Goal: Check status

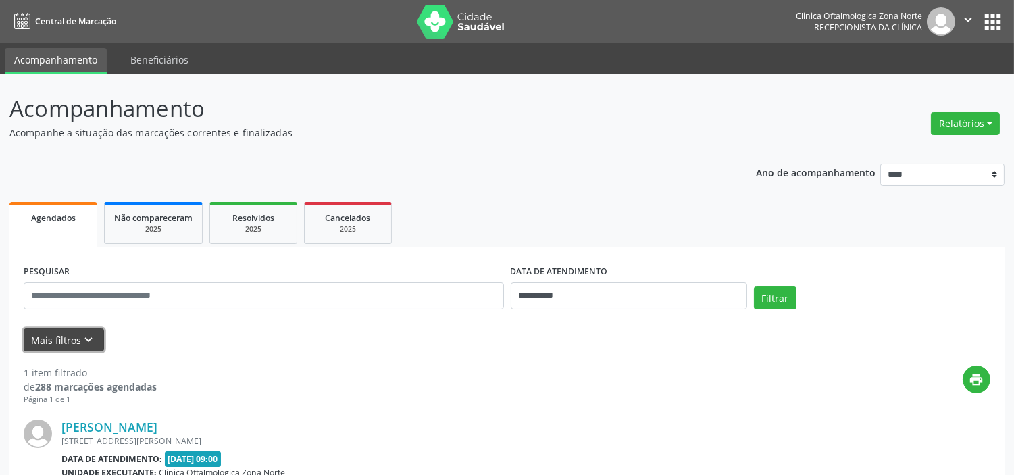
click at [69, 336] on button "Mais filtros keyboard_arrow_down" at bounding box center [64, 340] width 80 height 24
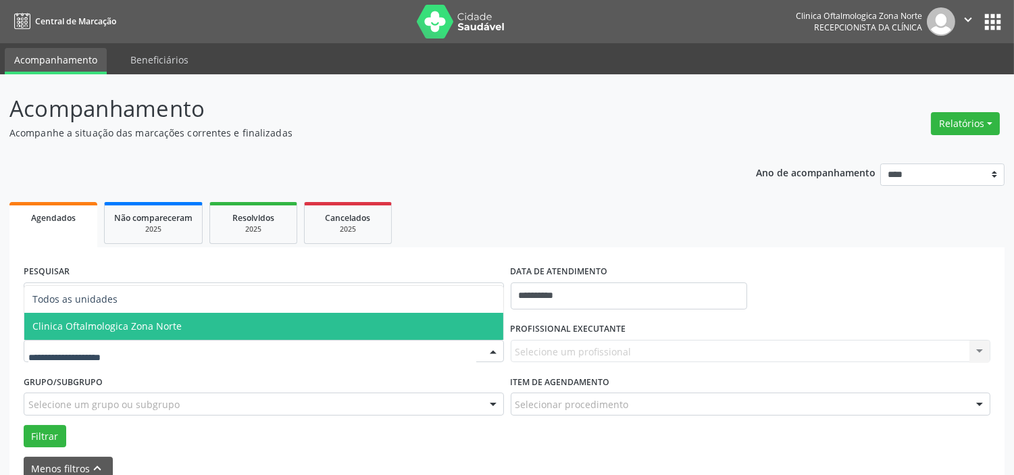
click at [129, 320] on span "Clinica Oftalmologica Zona Norte" at bounding box center [106, 326] width 149 height 13
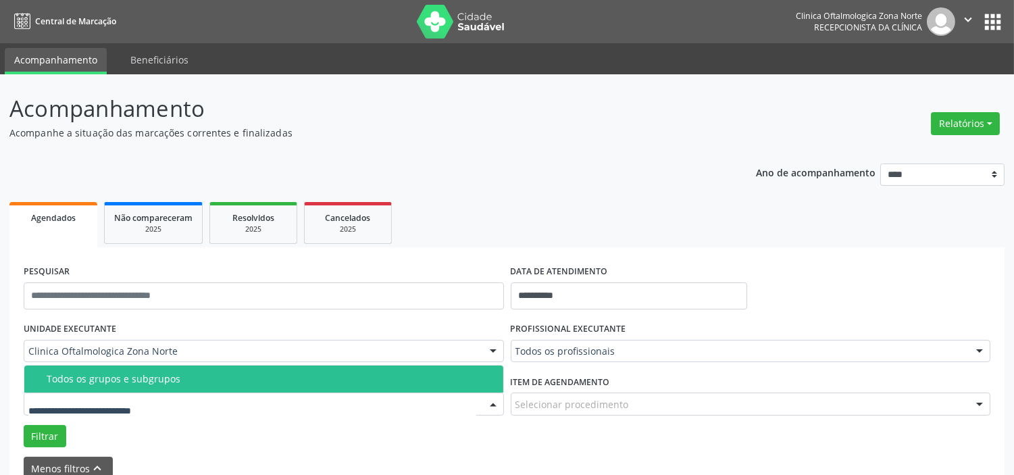
click at [145, 374] on div "Todos os grupos e subgrupos" at bounding box center [271, 379] width 449 height 11
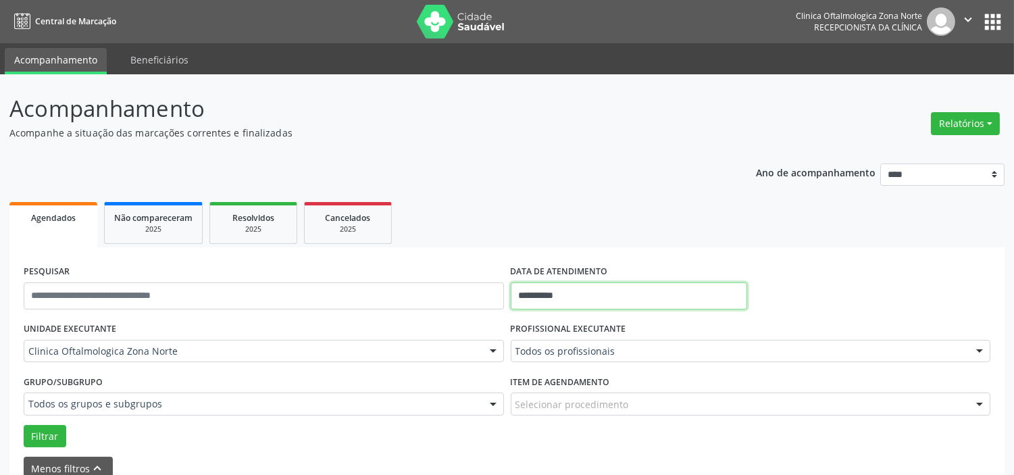
click at [591, 305] on input "**********" at bounding box center [629, 295] width 236 height 27
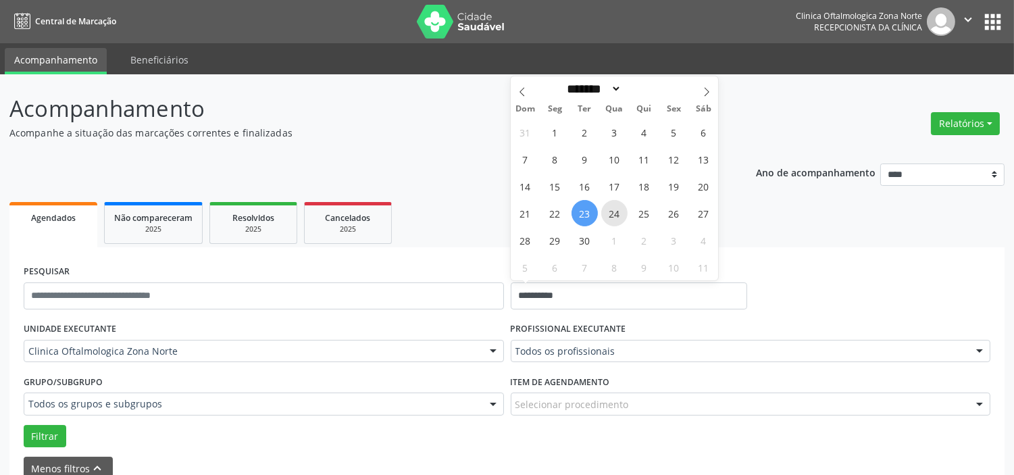
click at [609, 218] on span "24" at bounding box center [614, 213] width 26 height 26
type input "**********"
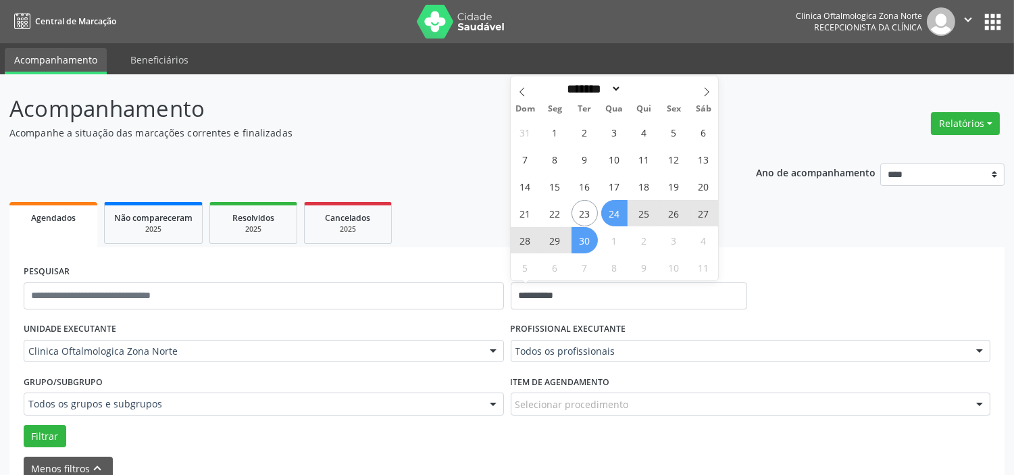
click at [579, 243] on span "30" at bounding box center [584, 240] width 26 height 26
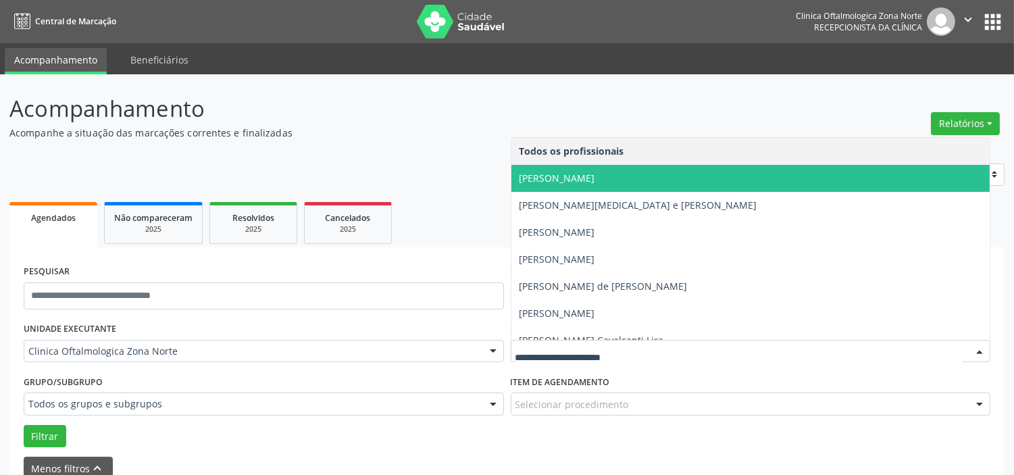
click at [571, 174] on span "[PERSON_NAME]" at bounding box center [557, 178] width 76 height 13
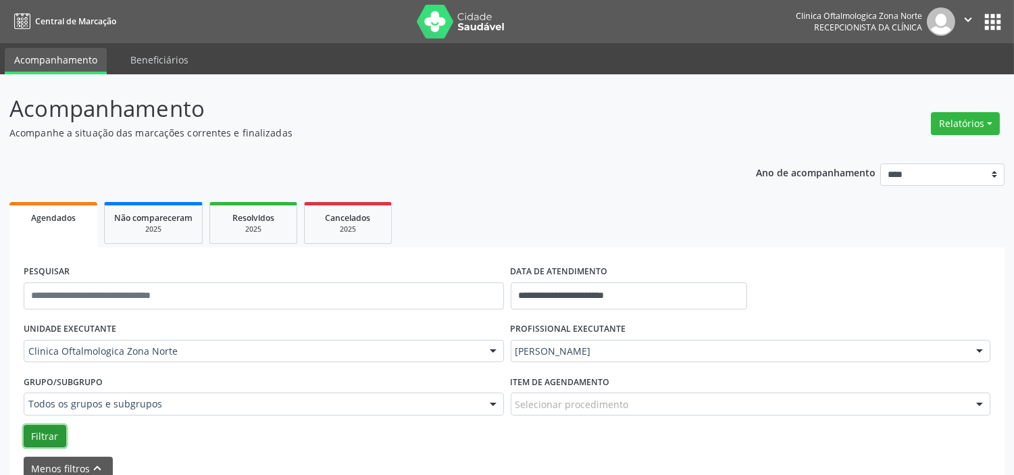
click at [56, 428] on button "Filtrar" at bounding box center [45, 436] width 43 height 23
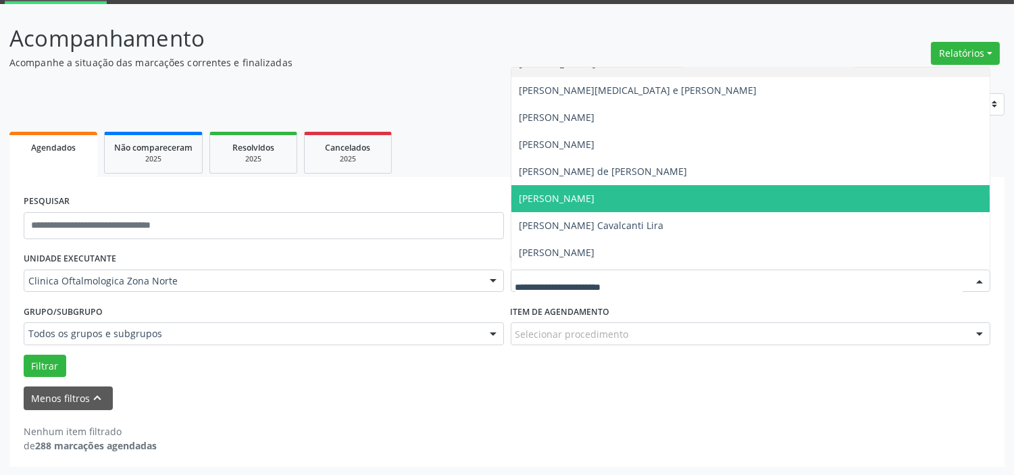
scroll to position [68, 0]
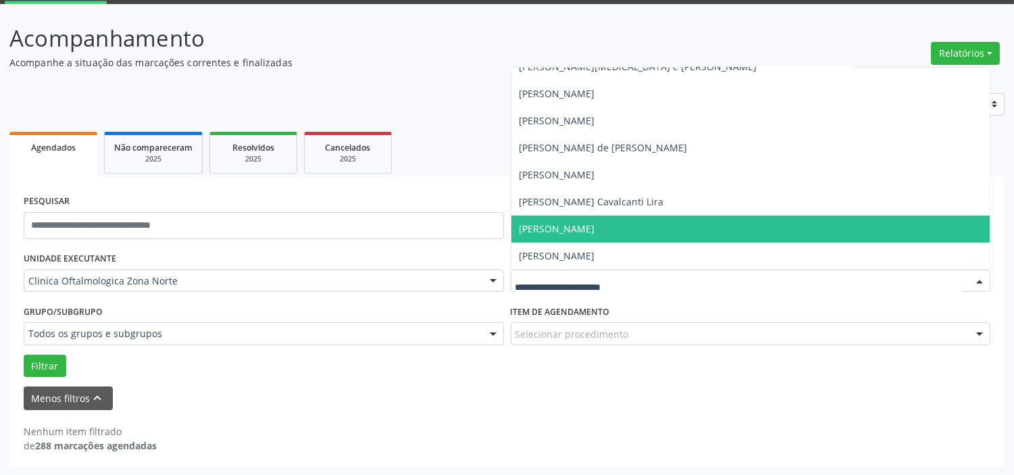
click at [569, 218] on span "[PERSON_NAME]" at bounding box center [750, 228] width 479 height 27
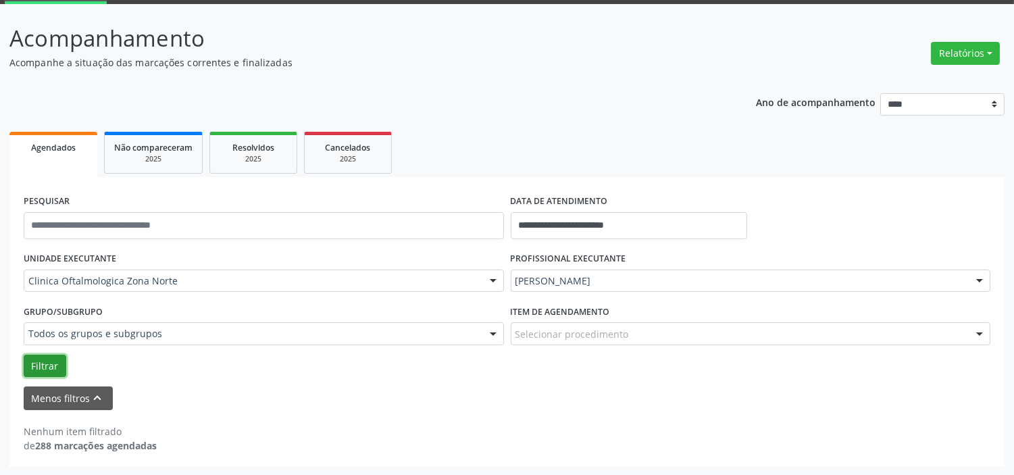
click at [41, 360] on button "Filtrar" at bounding box center [45, 366] width 43 height 23
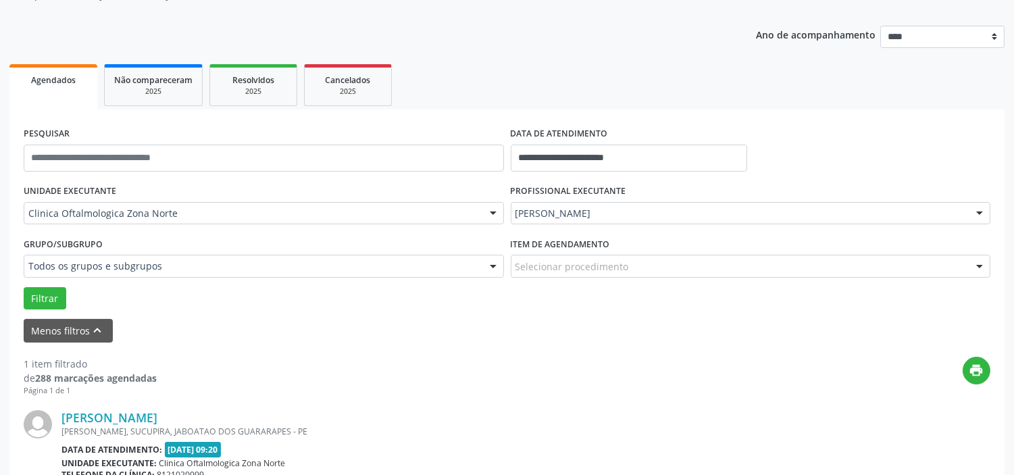
scroll to position [137, 0]
click at [627, 157] on input "**********" at bounding box center [629, 158] width 236 height 27
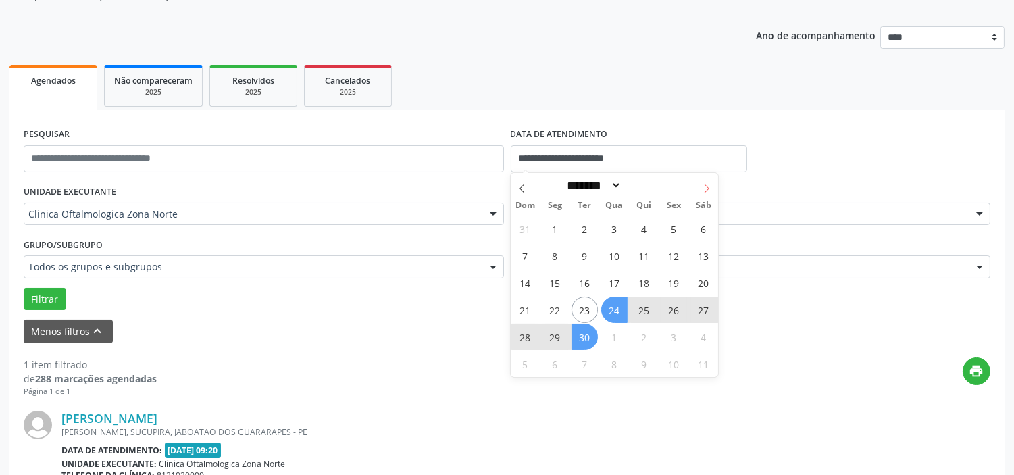
click at [707, 192] on icon at bounding box center [706, 188] width 9 height 9
select select "*"
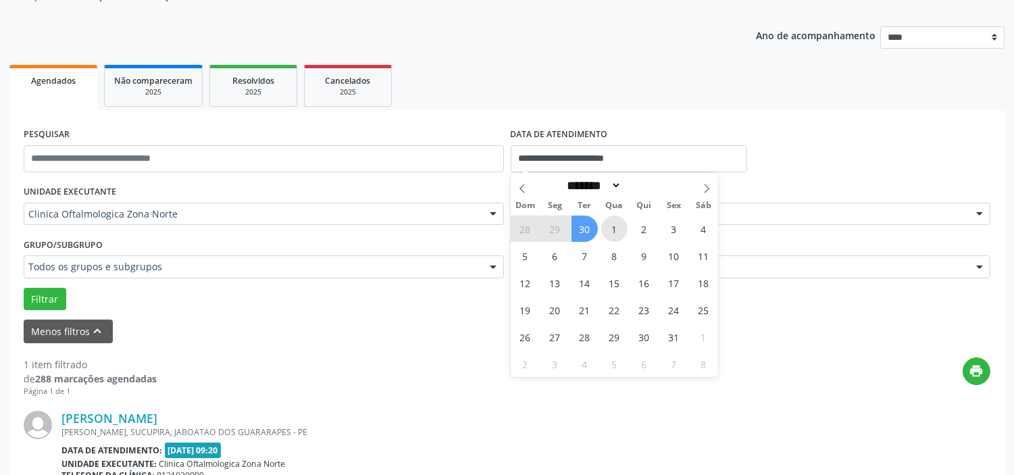
click at [620, 224] on span "1" at bounding box center [614, 228] width 26 height 26
type input "**********"
click at [707, 184] on icon at bounding box center [706, 188] width 9 height 9
select select "**"
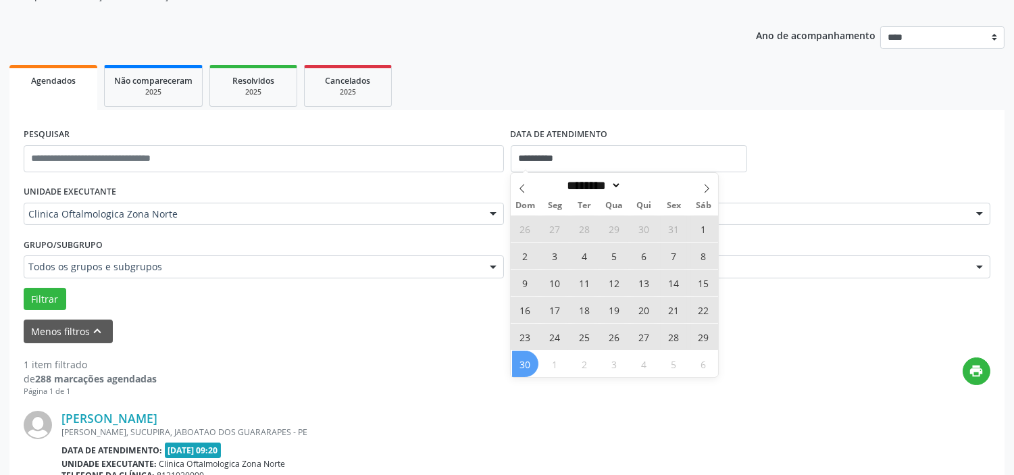
click at [532, 360] on span "30" at bounding box center [525, 364] width 26 height 26
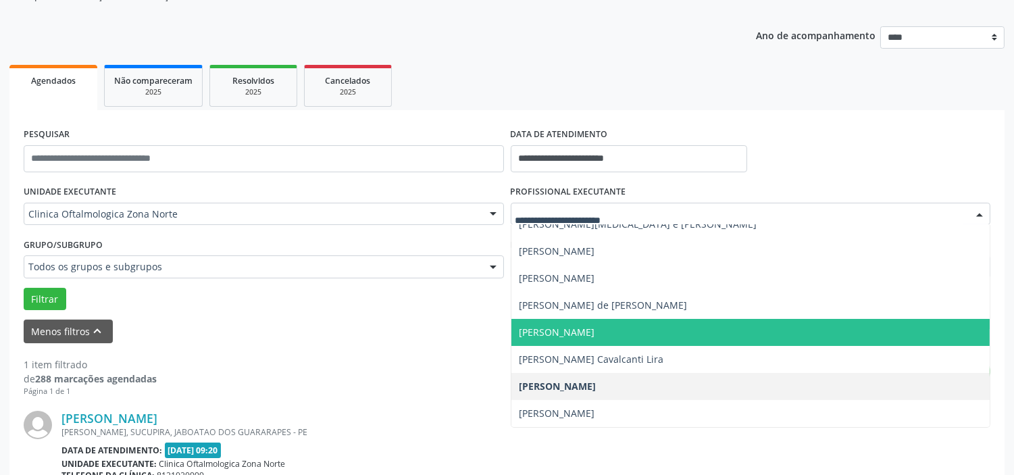
click at [563, 326] on span "[PERSON_NAME]" at bounding box center [557, 332] width 76 height 13
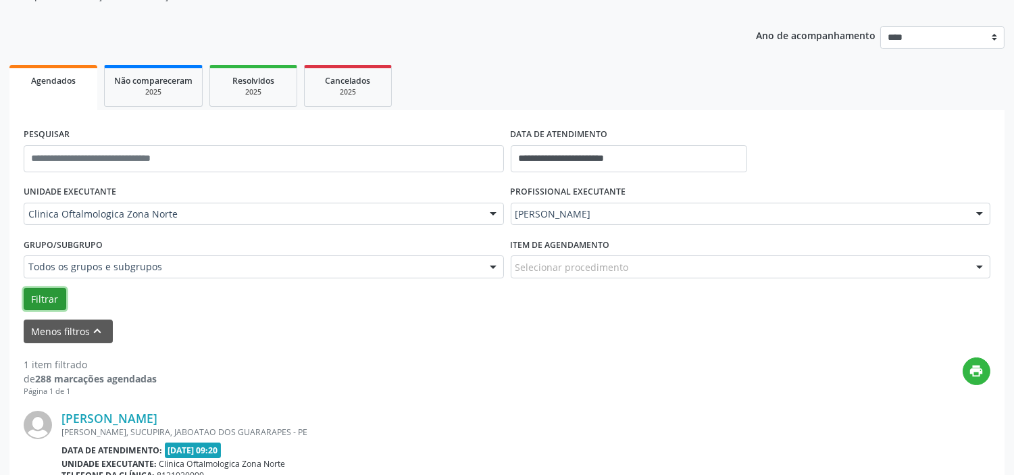
click at [43, 290] on button "Filtrar" at bounding box center [45, 299] width 43 height 23
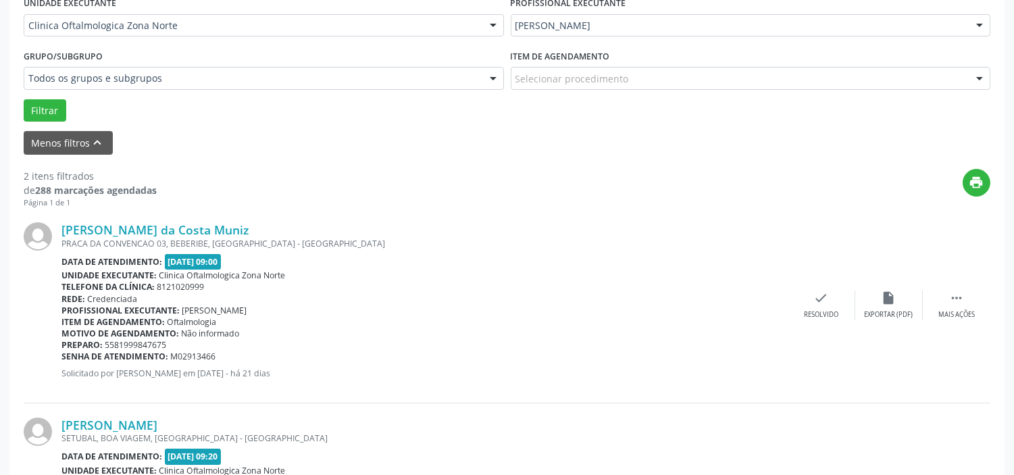
scroll to position [95, 0]
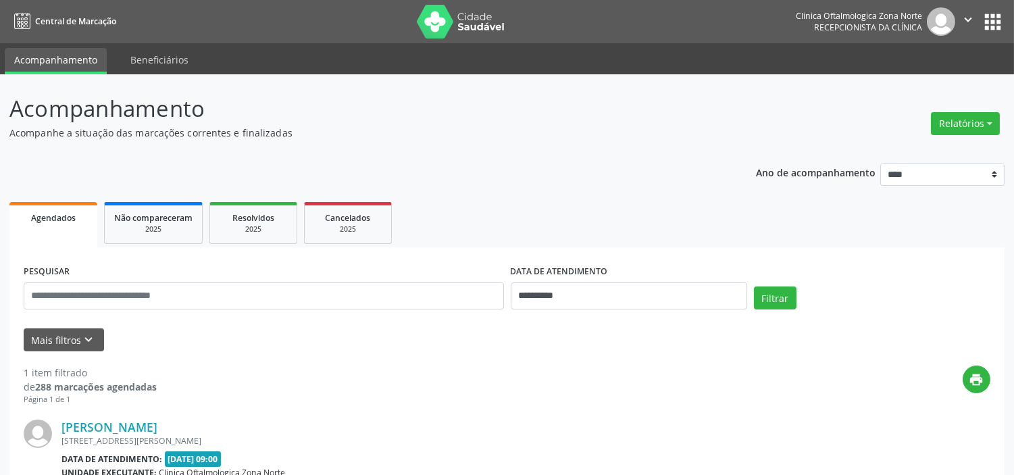
click at [961, 14] on icon "" at bounding box center [968, 19] width 15 height 15
click at [926, 77] on link "Sair" at bounding box center [933, 82] width 93 height 19
